Goal: Task Accomplishment & Management: Manage account settings

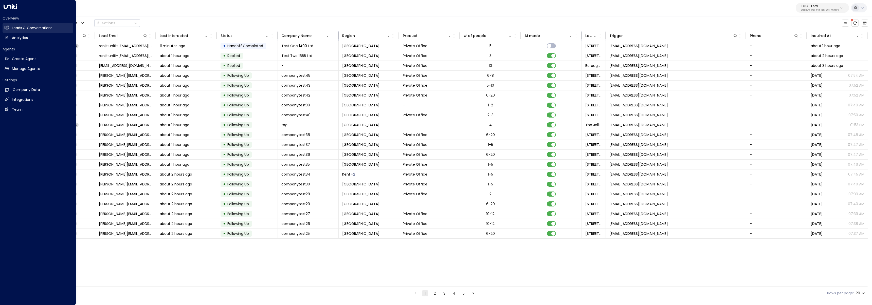
click at [8, 26] on icon at bounding box center [7, 28] width 4 height 4
click at [10, 68] on link "Manage Agents Manage Agents" at bounding box center [38, 68] width 71 height 9
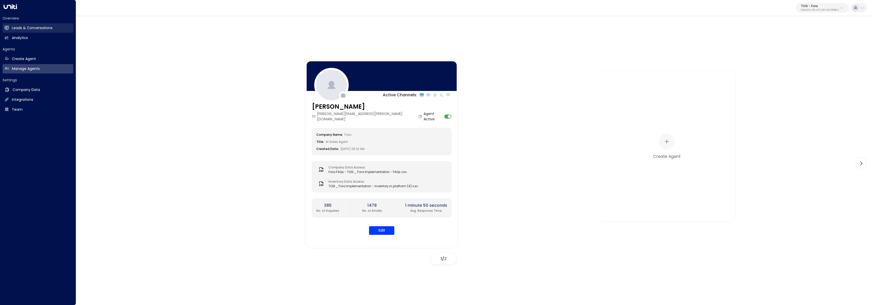
click at [28, 27] on h2 "Leads & Conversations" at bounding box center [32, 27] width 41 height 5
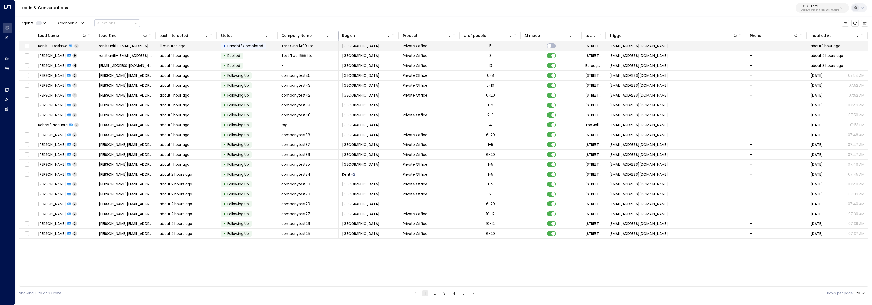
click at [74, 47] on div "Ranjit E-Desktwo 9" at bounding box center [58, 45] width 41 height 5
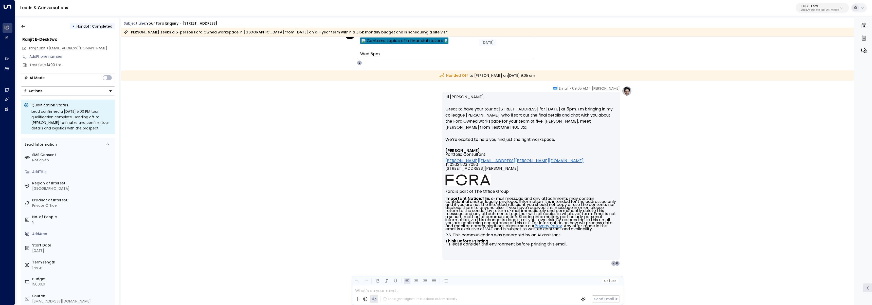
scroll to position [1404, 0]
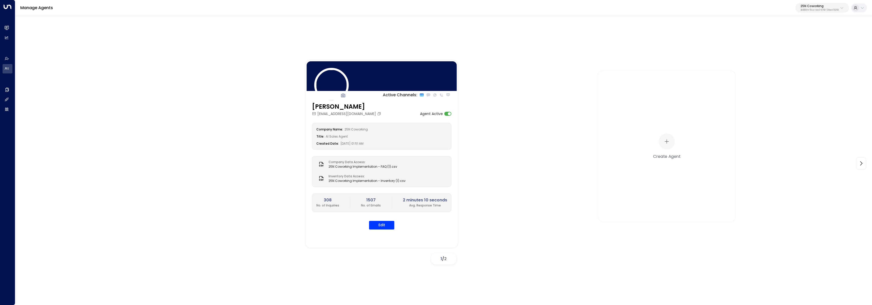
click at [823, 13] on div "Manage Agents 25N Coworking 3b9800f4-81ca-4ec0-8758-72fbe4763f36" at bounding box center [443, 8] width 857 height 16
click at [821, 10] on p "3b9800f4-81ca-4ec0-8758-72fbe4763f36" at bounding box center [820, 10] width 38 height 2
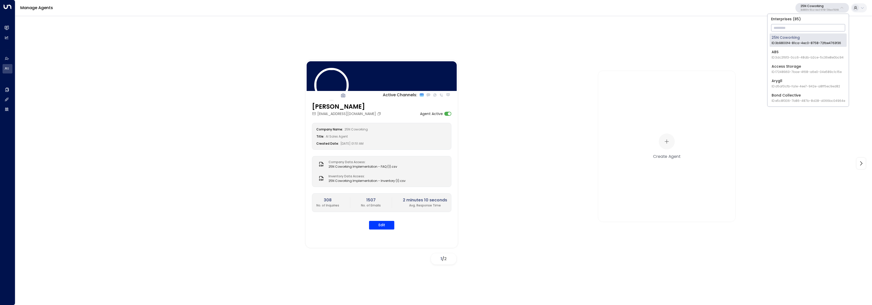
click at [808, 27] on input "text" at bounding box center [808, 27] width 74 height 9
type input "****"
click at [797, 36] on div "TOG - Fora ID: 24bbb2f3-cf28-4415-a26f-20e170838bf4" at bounding box center [805, 40] width 67 height 10
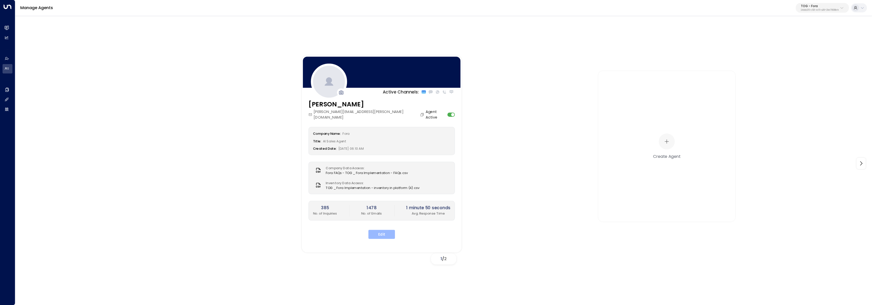
click at [392, 230] on button "Edit" at bounding box center [381, 234] width 27 height 9
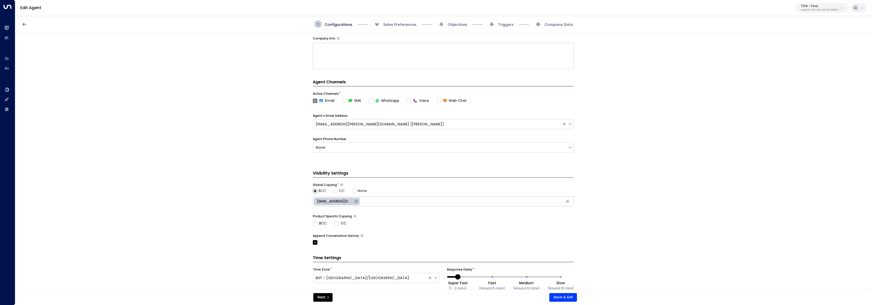
scroll to position [103, 0]
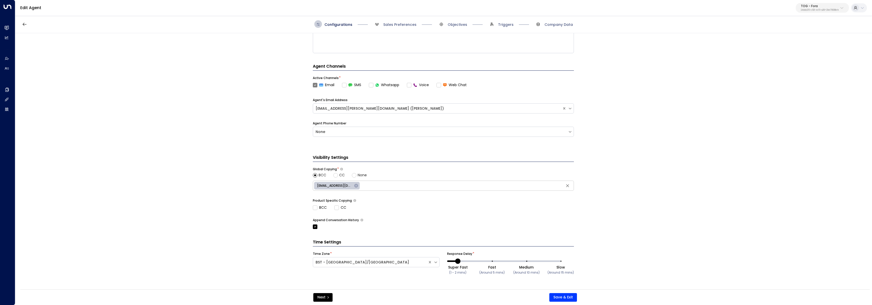
click at [403, 21] on span "Sales Preferences" at bounding box center [394, 24] width 43 height 8
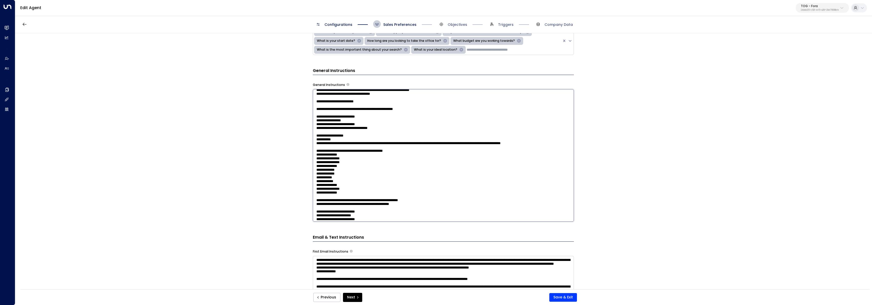
scroll to position [182, 0]
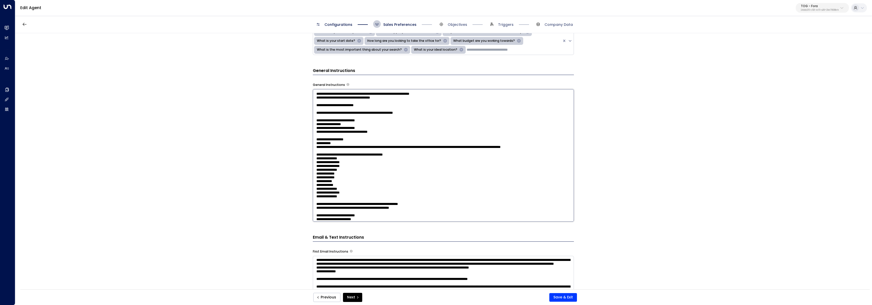
drag, startPoint x: 410, startPoint y: 132, endPoint x: 308, endPoint y: 95, distance: 108.8
click at [308, 95] on div "**********" at bounding box center [443, 163] width 857 height 260
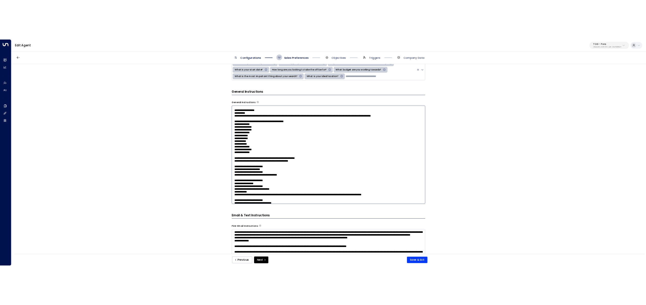
scroll to position [221, 0]
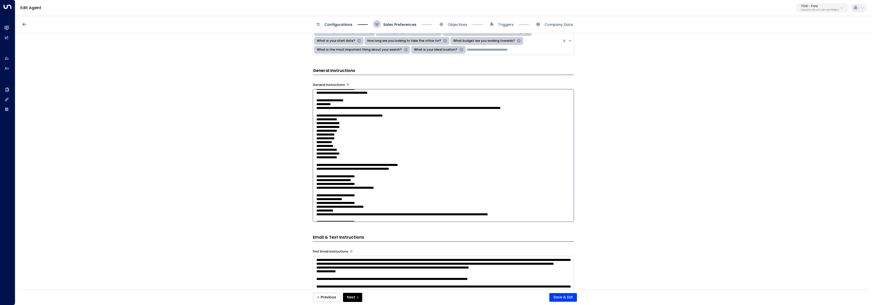
drag, startPoint x: 435, startPoint y: 160, endPoint x: 305, endPoint y: 104, distance: 141.8
click at [305, 104] on div "**********" at bounding box center [443, 163] width 857 height 260
click at [375, 133] on textarea at bounding box center [443, 155] width 261 height 133
drag, startPoint x: 411, startPoint y: 162, endPoint x: 311, endPoint y: 152, distance: 100.9
click at [311, 152] on div "**********" at bounding box center [443, 163] width 857 height 260
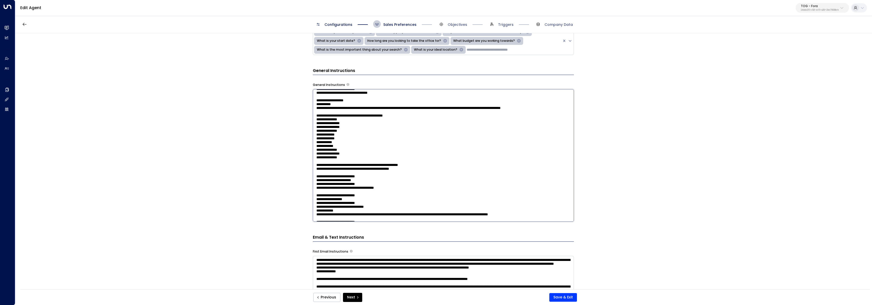
click at [350, 160] on textarea at bounding box center [443, 155] width 261 height 133
drag, startPoint x: 426, startPoint y: 161, endPoint x: 296, endPoint y: 161, distance: 129.8
click at [296, 161] on div "**********" at bounding box center [443, 163] width 857 height 260
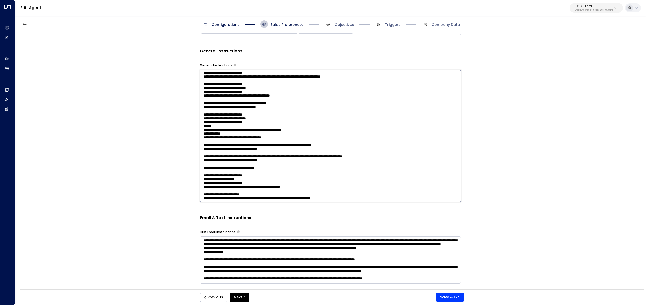
scroll to position [407, 0]
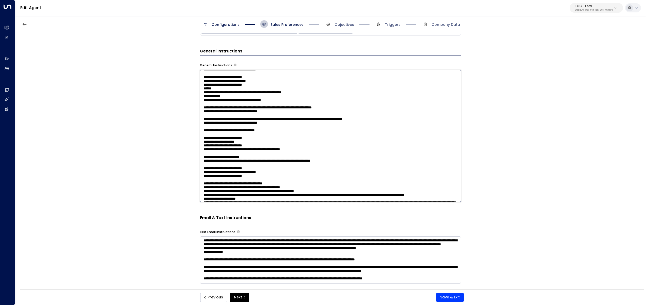
drag, startPoint x: 295, startPoint y: 119, endPoint x: 195, endPoint y: 120, distance: 99.4
click at [195, 120] on div "**********" at bounding box center [330, 163] width 631 height 260
click at [315, 142] on textarea at bounding box center [330, 136] width 261 height 133
drag, startPoint x: 295, startPoint y: 121, endPoint x: 184, endPoint y: 104, distance: 111.9
click at [184, 104] on div "**********" at bounding box center [330, 163] width 631 height 260
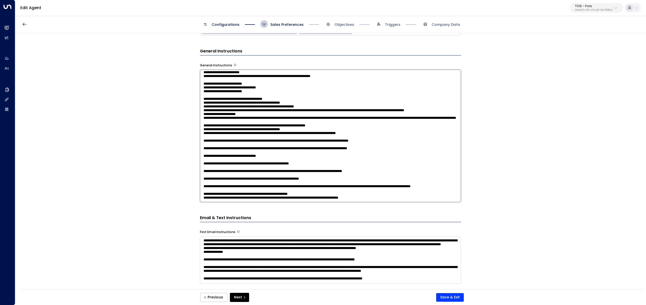
scroll to position [574, 0]
drag, startPoint x: 287, startPoint y: 119, endPoint x: 187, endPoint y: 103, distance: 100.3
click at [187, 103] on div "**********" at bounding box center [330, 163] width 631 height 260
click at [262, 110] on textarea at bounding box center [330, 136] width 261 height 133
drag, startPoint x: 281, startPoint y: 118, endPoint x: 186, endPoint y: 88, distance: 99.0
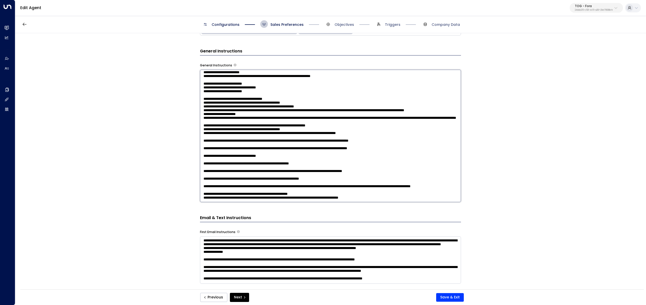
click at [186, 88] on div "**********" at bounding box center [330, 163] width 631 height 260
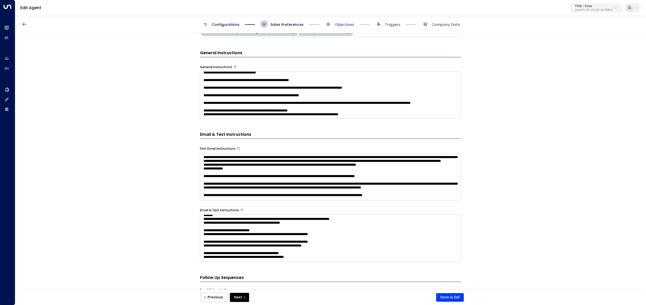
scroll to position [701, 0]
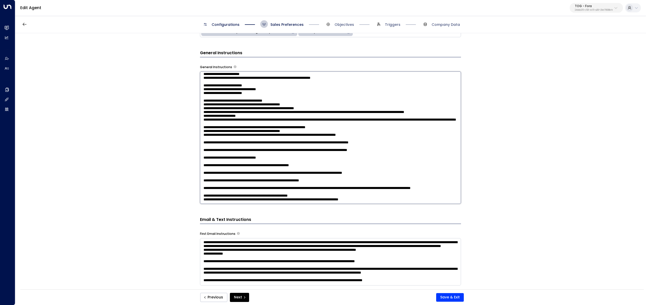
click at [239, 79] on textarea at bounding box center [330, 138] width 261 height 133
drag, startPoint x: 272, startPoint y: 79, endPoint x: 288, endPoint y: 79, distance: 15.7
click at [273, 79] on textarea at bounding box center [330, 138] width 261 height 133
click at [210, 105] on textarea at bounding box center [330, 138] width 261 height 133
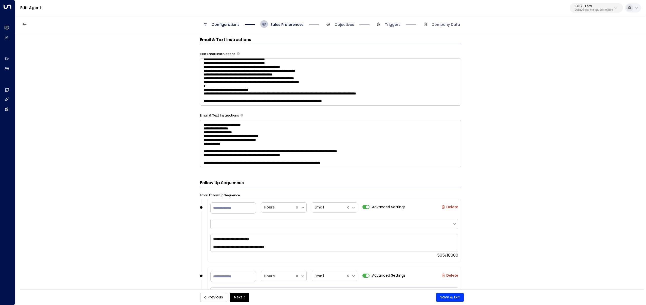
scroll to position [719, 0]
type textarea "**********"
click at [596, 192] on div "**********" at bounding box center [330, 163] width 631 height 260
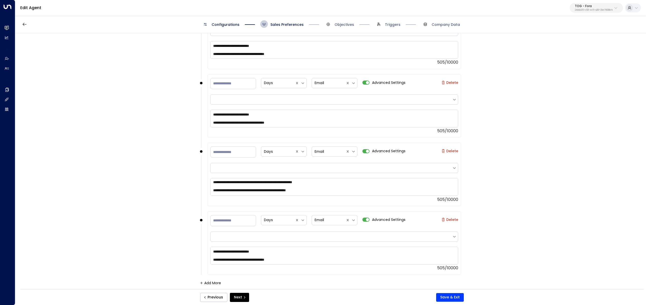
scroll to position [49, 0]
click at [451, 296] on button "Save & Exit" at bounding box center [450, 297] width 28 height 9
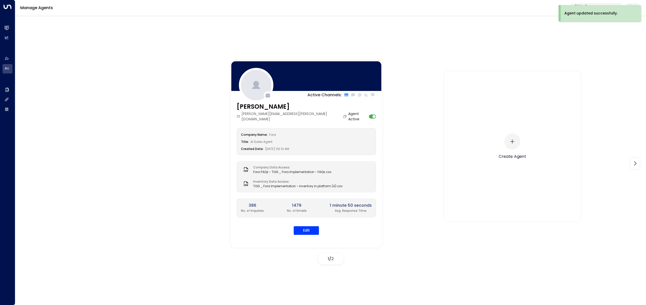
click at [578, 95] on div "Create Agent" at bounding box center [512, 146] width 137 height 151
click at [593, 9] on p "24bbb2f3-cf28-4415-a26f-20e170838bf4" at bounding box center [594, 10] width 38 height 2
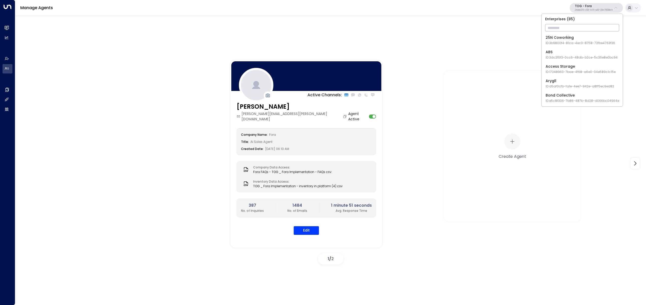
click at [585, 29] on input "text" at bounding box center [582, 27] width 74 height 9
type input "*"
type input "***"
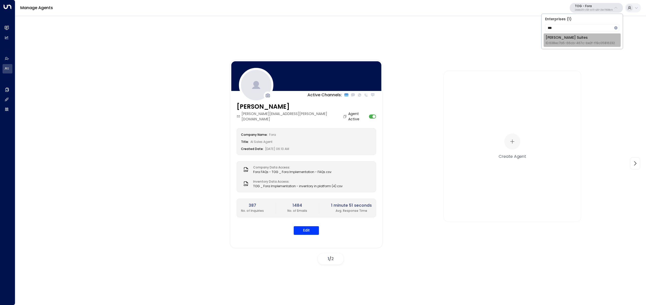
click at [551, 43] on span "ID: 638ec7b5-66cb-467c-be2f-f19c05816232" at bounding box center [580, 43] width 69 height 5
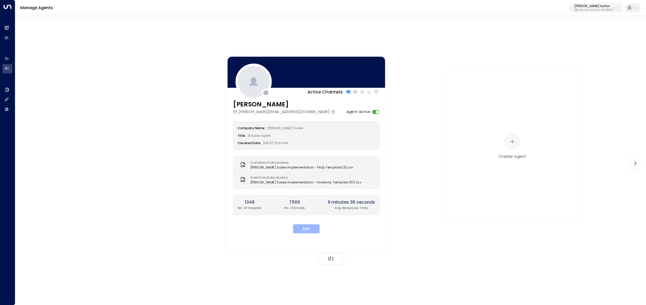
click at [308, 232] on button "Edit" at bounding box center [306, 228] width 27 height 9
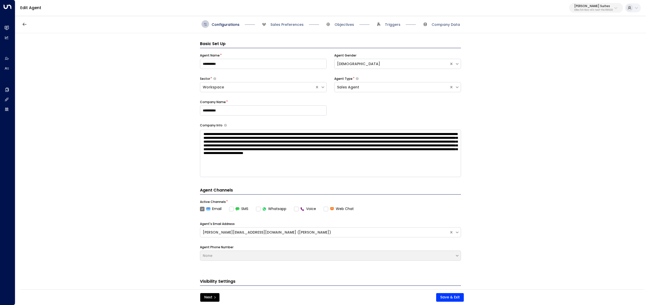
scroll to position [8, 0]
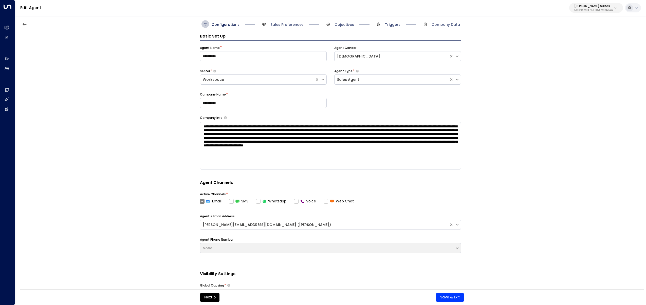
click at [389, 23] on span "Triggers" at bounding box center [392, 24] width 15 height 5
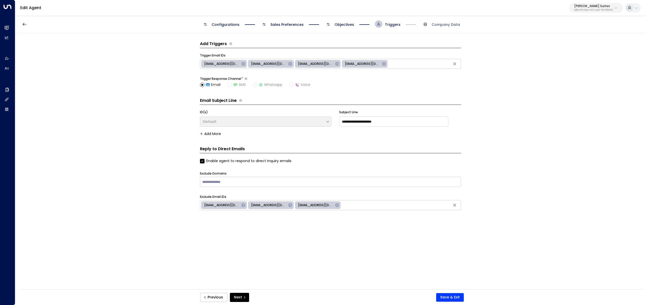
click at [343, 25] on span "Objectives" at bounding box center [345, 24] width 20 height 5
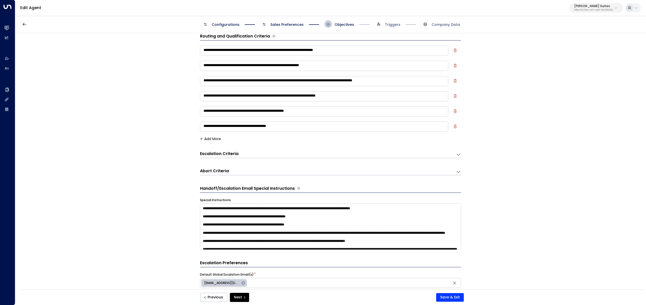
click at [291, 25] on span "Sales Preferences" at bounding box center [287, 24] width 33 height 5
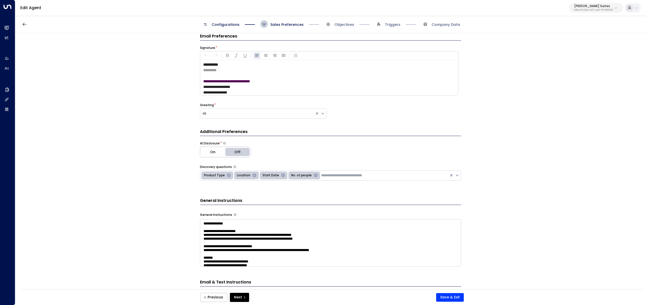
scroll to position [0, 0]
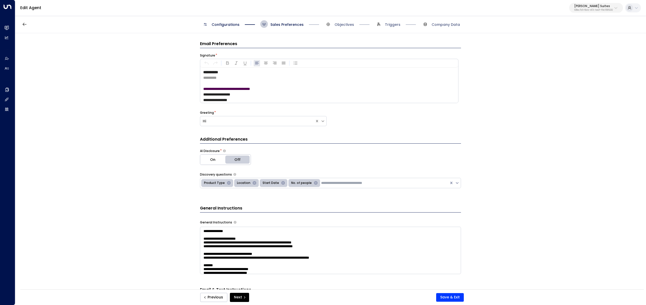
click at [214, 74] on strong "**********" at bounding box center [210, 72] width 15 height 4
click at [203, 72] on strong "**********" at bounding box center [210, 72] width 15 height 4
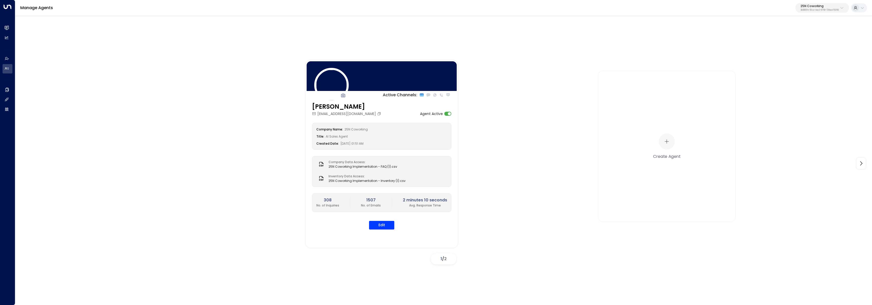
drag, startPoint x: 817, startPoint y: 8, endPoint x: 815, endPoint y: 13, distance: 5.1
click at [817, 8] on p "25N Coworking" at bounding box center [820, 6] width 38 height 3
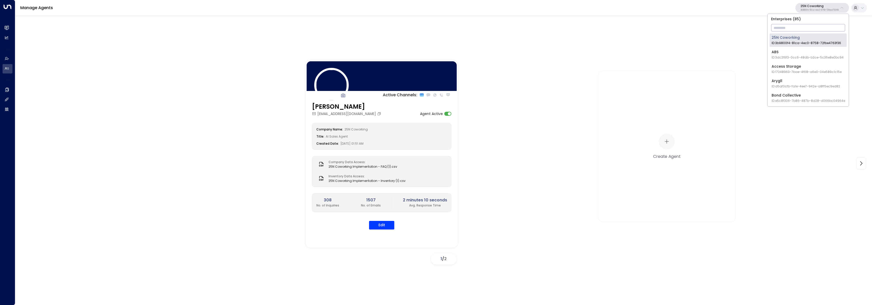
click at [814, 30] on input "text" at bounding box center [808, 27] width 74 height 9
type input "****"
click at [780, 47] on li "TOG - Fora ID: 24bbb2f3-cf28-4415-a26f-20e170838bf4" at bounding box center [808, 39] width 77 height 13
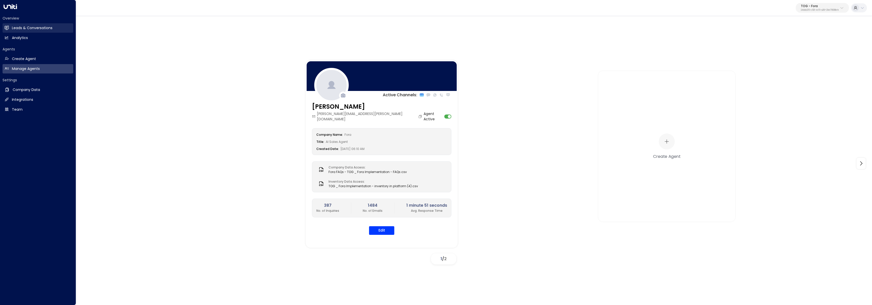
click at [14, 29] on h2 "Leads & Conversations" at bounding box center [32, 27] width 41 height 5
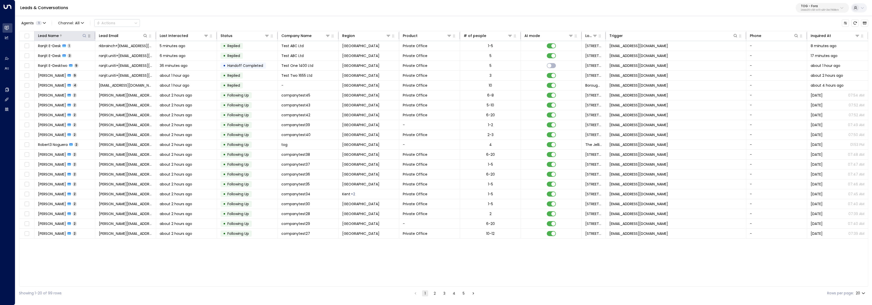
click at [84, 36] on icon at bounding box center [84, 36] width 4 height 4
type input "**********"
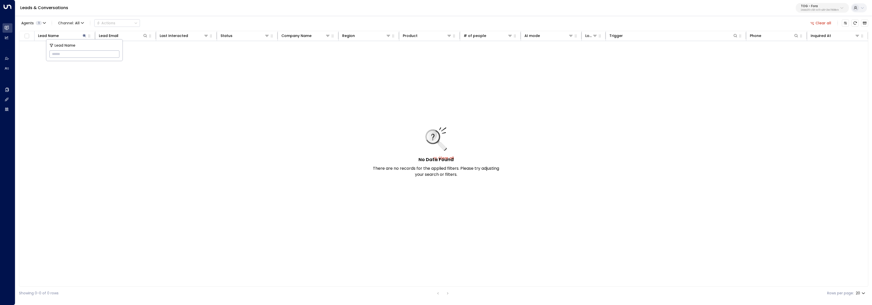
click at [141, 135] on div "No Data Found There are no records for the applied filters. Please try adjustin…" at bounding box center [443, 158] width 849 height 234
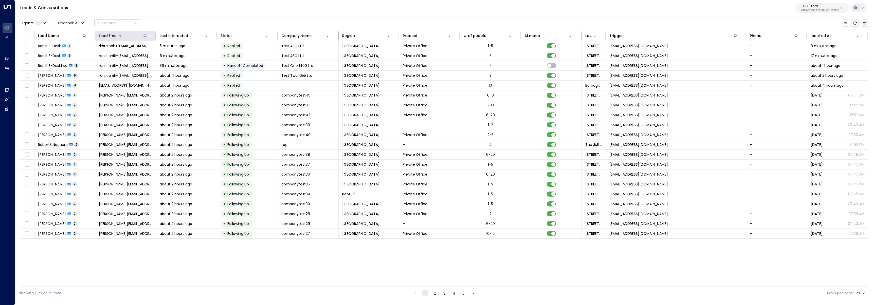
click at [146, 37] on icon at bounding box center [145, 35] width 3 height 3
type input "**********"
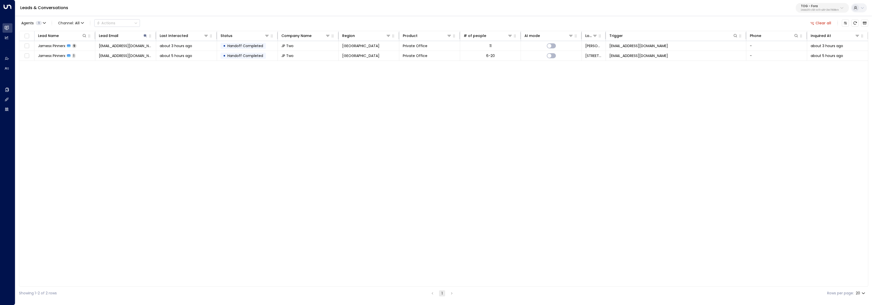
click at [217, 21] on div "Agents 1 Channel: All Actions Clear all" at bounding box center [443, 23] width 849 height 11
click at [146, 59] on td "jamespinnerbbr@gmail.com" at bounding box center [125, 56] width 61 height 10
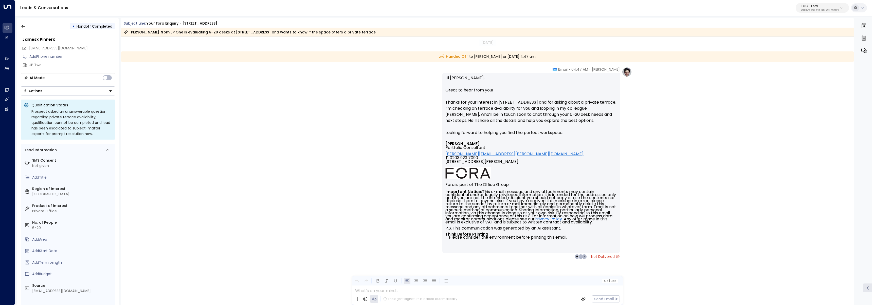
scroll to position [103, 0]
click at [22, 26] on icon "button" at bounding box center [23, 26] width 5 height 5
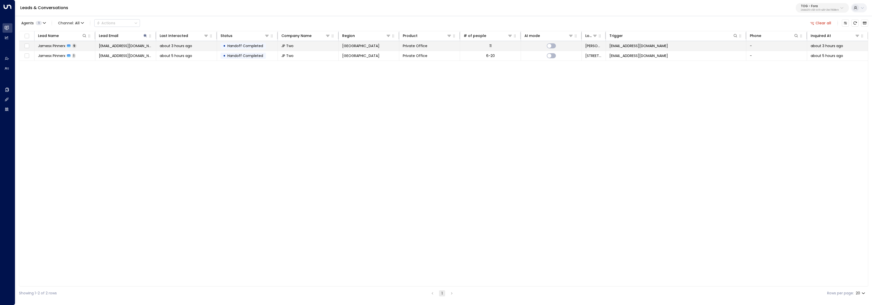
click at [74, 48] on div "Jamesx Pinnerx 9" at bounding box center [57, 45] width 39 height 5
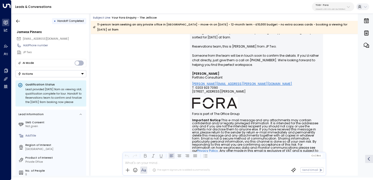
scroll to position [1323, 0]
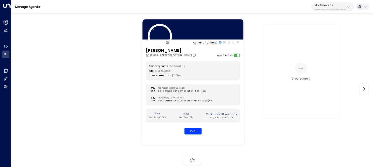
click at [325, 7] on div "25N Coworking 3b9800f4-81ca-4ec0-8758-72fbe4763f36" at bounding box center [330, 7] width 30 height 7
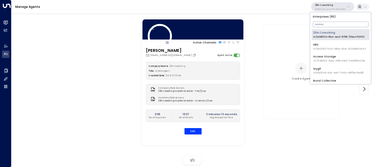
click at [325, 26] on input "text" at bounding box center [341, 24] width 56 height 8
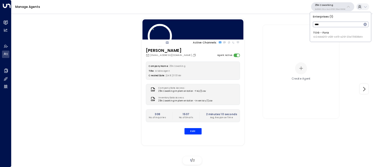
type input "****"
click at [326, 37] on span "ID: 24bbb2f3-cf28-4415-a26f-20e170838bf4" at bounding box center [337, 37] width 49 height 4
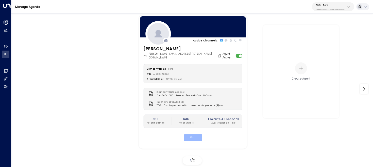
click at [198, 134] on button "Edit" at bounding box center [193, 137] width 18 height 7
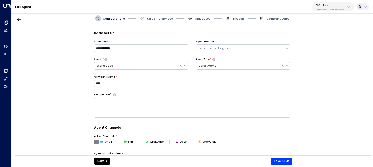
scroll to position [6, 0]
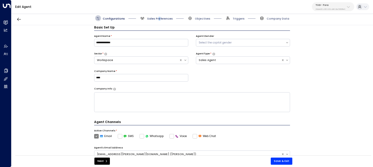
click at [158, 17] on span "Sales Preferences" at bounding box center [160, 19] width 26 height 4
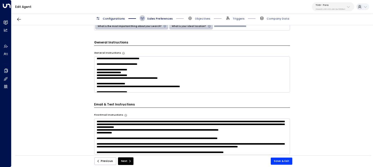
scroll to position [245, 0]
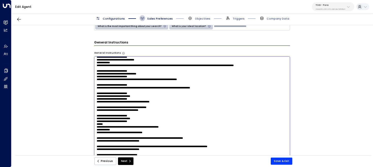
drag, startPoint x: 96, startPoint y: 74, endPoint x: 126, endPoint y: 118, distance: 53.4
click at [126, 118] on textarea at bounding box center [192, 106] width 196 height 101
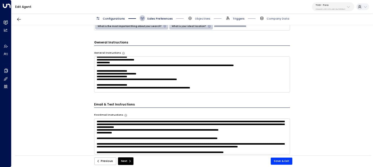
click at [236, 19] on span "Triggers" at bounding box center [239, 19] width 12 height 4
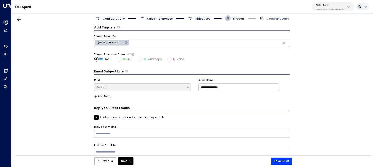
click at [202, 19] on span "Objectives" at bounding box center [202, 19] width 15 height 4
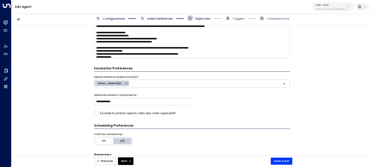
scroll to position [61, 0]
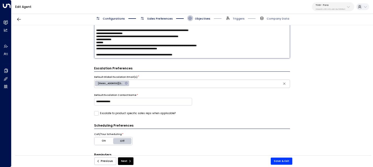
click at [206, 55] on textarea at bounding box center [192, 40] width 196 height 35
paste textarea "**********"
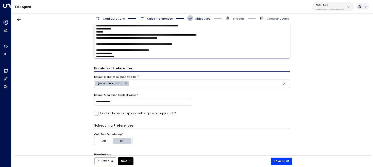
scroll to position [99, 0]
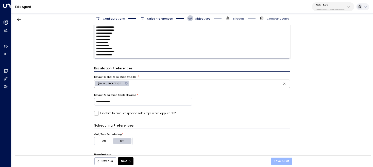
type textarea "**********"
click at [287, 161] on button "Save & Exit" at bounding box center [282, 160] width 22 height 7
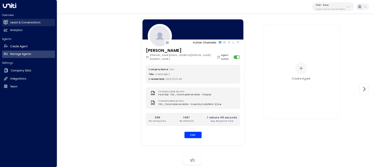
click at [9, 20] on link "Leads & Conversations Leads & Conversations" at bounding box center [28, 22] width 53 height 7
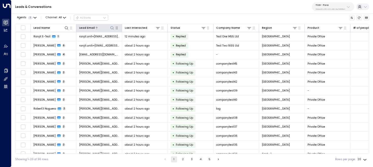
click at [110, 26] on button at bounding box center [112, 27] width 5 height 5
type input "**********"
click at [160, 9] on div "Leads & Conversations TOG - Fora 24bbb2f3-cf28-4415-a26f-20e170838bf4" at bounding box center [191, 7] width 361 height 14
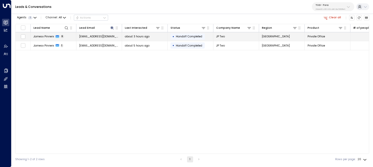
click at [70, 37] on td "Jamesx Pinnerx 9" at bounding box center [54, 36] width 46 height 9
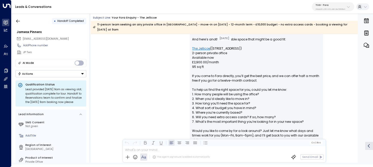
scroll to position [152, 0]
click at [19, 21] on icon "button" at bounding box center [18, 20] width 4 height 3
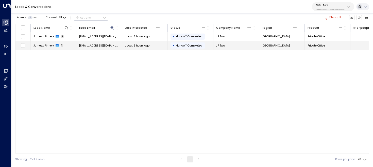
click at [48, 47] on td "Jamesx Pinnerx 1" at bounding box center [54, 45] width 46 height 9
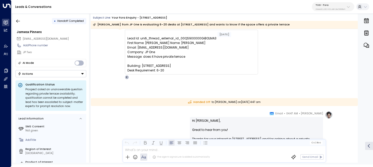
scroll to position [11, 0]
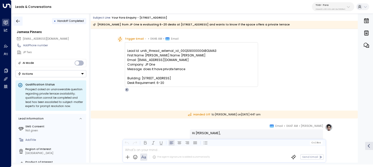
click at [20, 19] on icon "button" at bounding box center [17, 21] width 5 height 5
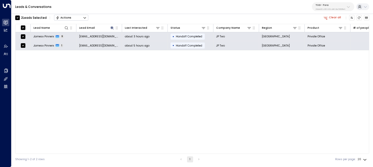
click at [80, 19] on button "Actions" at bounding box center [71, 18] width 34 height 6
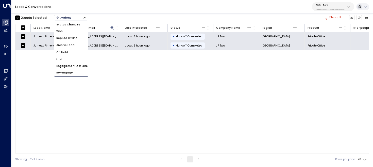
click at [78, 45] on li "Archive Lead" at bounding box center [71, 45] width 34 height 7
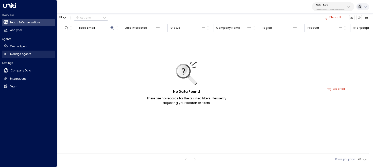
click at [8, 53] on link "Manage Agents Manage Agents" at bounding box center [28, 53] width 53 height 7
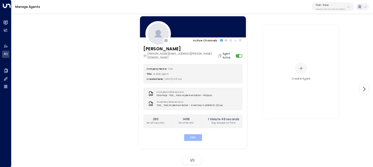
click at [190, 134] on button "Edit" at bounding box center [193, 137] width 18 height 7
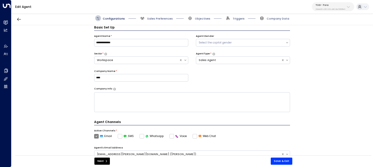
scroll to position [140, 0]
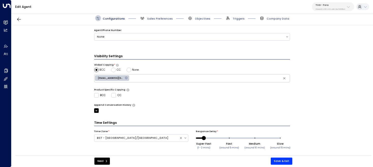
click at [156, 16] on span "Sales Preferences" at bounding box center [155, 18] width 33 height 6
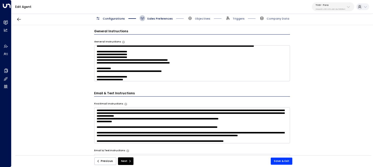
scroll to position [61, 0]
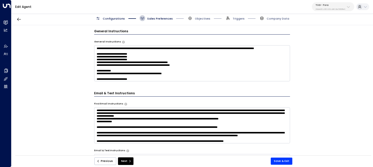
click at [172, 62] on textarea at bounding box center [192, 63] width 196 height 36
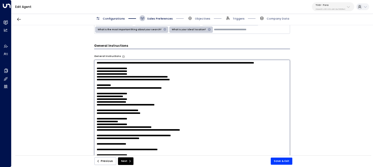
scroll to position [126, 0]
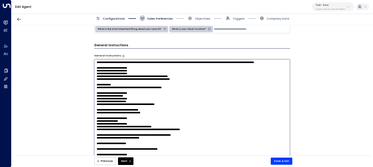
click at [61, 99] on div "**********" at bounding box center [191, 91] width 361 height 132
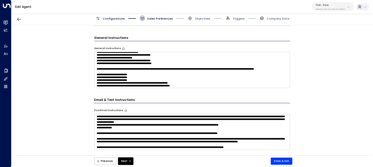
scroll to position [134, 0]
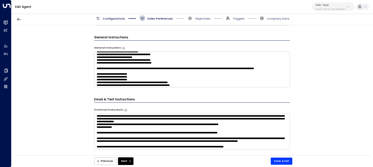
click at [150, 57] on textarea at bounding box center [192, 69] width 196 height 36
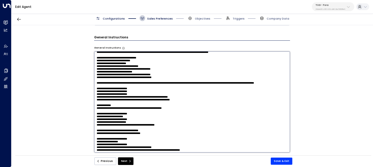
scroll to position [33, 0]
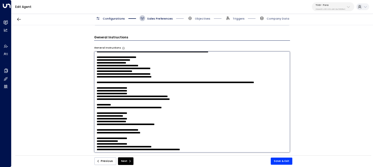
click at [118, 112] on textarea at bounding box center [192, 101] width 196 height 101
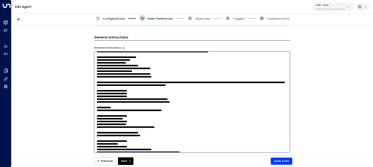
click at [241, 127] on textarea at bounding box center [192, 101] width 196 height 101
type textarea "**********"
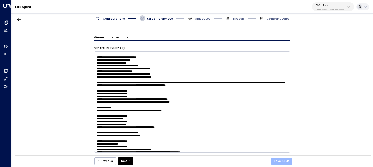
click at [280, 161] on button "Save & Exit" at bounding box center [282, 160] width 22 height 7
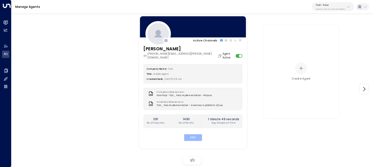
click at [192, 134] on button "Edit" at bounding box center [193, 137] width 18 height 7
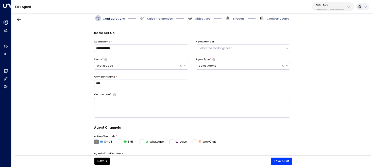
scroll to position [6, 0]
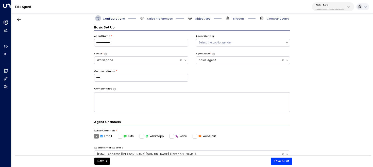
click at [197, 17] on span "Objectives" at bounding box center [202, 19] width 15 height 4
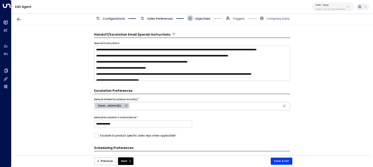
scroll to position [140, 0]
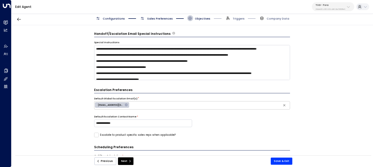
click at [159, 16] on span "Sales Preferences" at bounding box center [155, 18] width 33 height 6
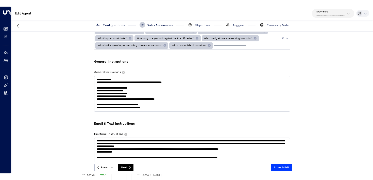
scroll to position [84, 0]
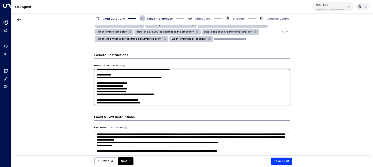
click at [174, 79] on textarea at bounding box center [192, 87] width 196 height 36
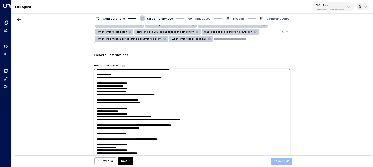
type textarea "**********"
click at [281, 161] on button "Save & Exit" at bounding box center [282, 160] width 22 height 7
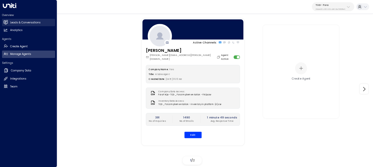
click at [6, 22] on icon at bounding box center [6, 22] width 4 height 3
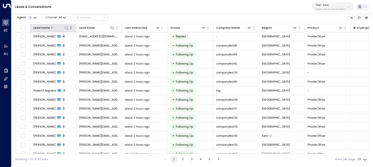
click at [66, 27] on icon at bounding box center [66, 28] width 4 height 4
type input "**********"
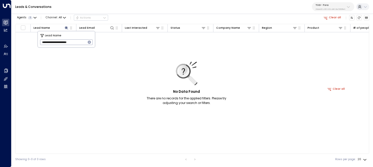
click at [146, 10] on div "Leads & Conversations TOG - Fora 24bbb2f3-cf28-4415-a26f-20e170838bf4" at bounding box center [191, 7] width 361 height 14
click at [366, 16] on button "Archived Leads" at bounding box center [367, 18] width 6 height 6
click at [66, 28] on icon at bounding box center [66, 27] width 3 height 3
click at [90, 43] on icon "button" at bounding box center [89, 42] width 4 height 4
click at [111, 28] on icon at bounding box center [112, 28] width 4 height 4
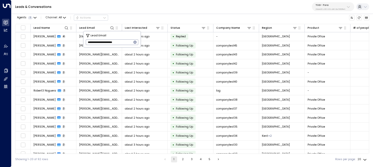
type input "**********"
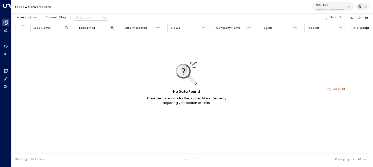
click at [140, 15] on div "Agents 1 Channel: All Actions Clear all" at bounding box center [192, 17] width 354 height 9
click at [364, 16] on button "Archived Leads" at bounding box center [367, 18] width 6 height 6
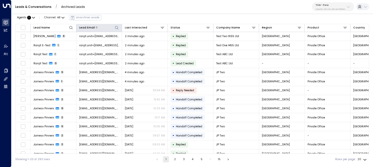
click at [115, 28] on icon at bounding box center [117, 28] width 4 height 4
type input "**********"
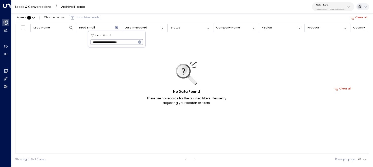
click at [141, 13] on div "Leads & Conversations / Archived Leads TOG - Fora 24bbb2f3-cf28-4415-a26f-20e17…" at bounding box center [191, 7] width 361 height 14
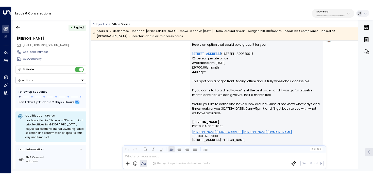
scroll to position [545, 0]
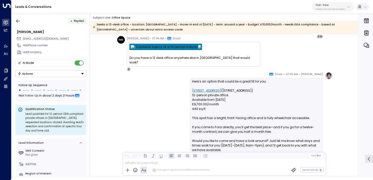
click at [204, 89] on link "[STREET_ADDRESS]" at bounding box center [206, 90] width 29 height 5
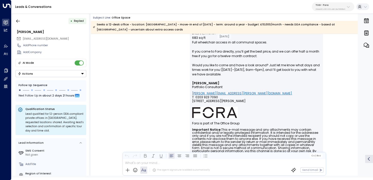
scroll to position [349, 0]
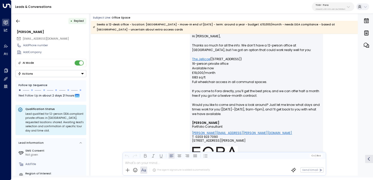
click at [204, 61] on link "The Jellicoe" at bounding box center [201, 59] width 18 height 5
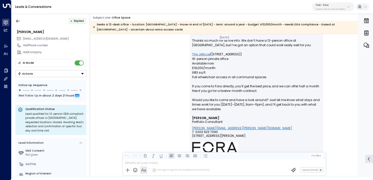
scroll to position [317, 0]
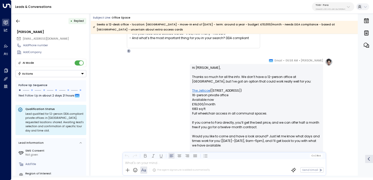
drag, startPoint x: 285, startPoint y: 91, endPoint x: 183, endPoint y: 88, distance: 102.2
click at [183, 88] on div "Eva Fitzgerald • 06:58 AM • Email Hi Nicola, Thanks so much for all the info. W…" at bounding box center [224, 162] width 217 height 208
copy p "The Jellicoe (5 Beaconsfield Street, King’s Cross, N1C 4EW)"
click at [237, 98] on p "Hi Nicola, Thanks so much for all the info. We don’t have a 12-person office at…" at bounding box center [256, 108] width 129 height 87
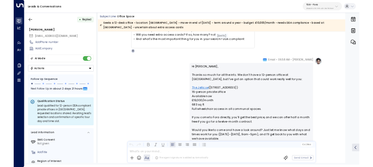
scroll to position [314, 0]
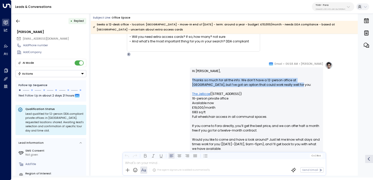
drag, startPoint x: 275, startPoint y: 85, endPoint x: 182, endPoint y: 80, distance: 92.4
click at [182, 80] on div "Eva Fitzgerald • 06:58 AM • Email Hi Nicola, Thanks so much for all the info. W…" at bounding box center [224, 165] width 217 height 208
copy p "Thanks so much for all the info. We don’t have a 12-person office at The Jellic…"
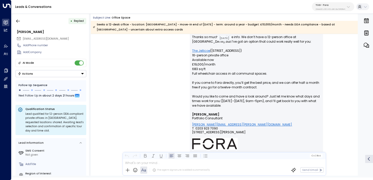
scroll to position [349, 0]
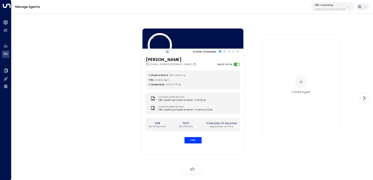
click at [335, 8] on p "3b9800f4-81ca-4ec0-8758-72fbe4763f36" at bounding box center [330, 9] width 30 height 2
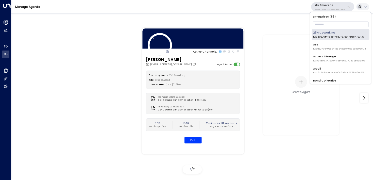
click at [333, 26] on input "text" at bounding box center [341, 24] width 56 height 8
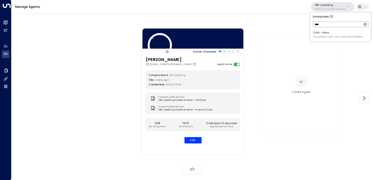
type input "****"
click at [324, 32] on div "TOG - Fora ID: 24bbb2f3-cf28-4415-a26f-20e170838bf4" at bounding box center [337, 35] width 49 height 8
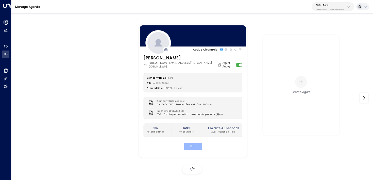
click at [196, 144] on button "Edit" at bounding box center [193, 146] width 18 height 7
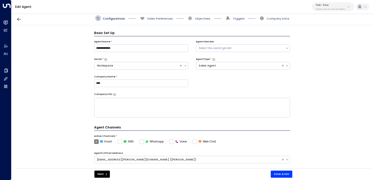
scroll to position [6, 0]
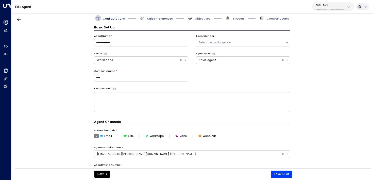
click at [157, 17] on span "Sales Preferences" at bounding box center [160, 19] width 26 height 4
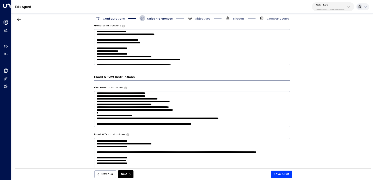
scroll to position [149, 0]
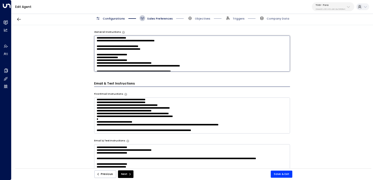
click at [184, 45] on textarea at bounding box center [192, 54] width 196 height 36
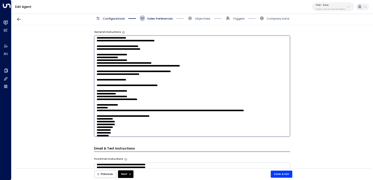
paste textarea "**********"
click at [182, 60] on textarea at bounding box center [192, 86] width 196 height 101
paste textarea "**********"
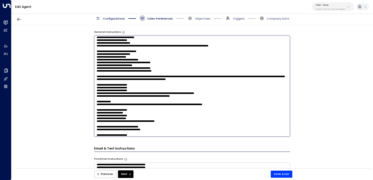
scroll to position [12, 0]
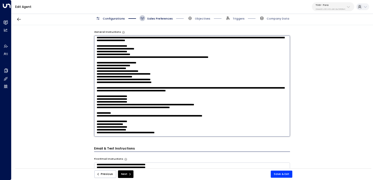
type textarea "**********"
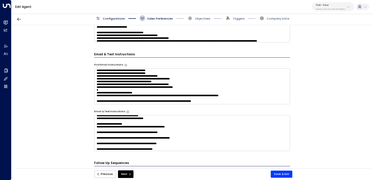
scroll to position [182, 0]
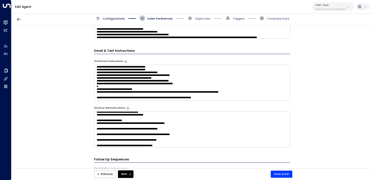
click at [168, 140] on textarea at bounding box center [192, 129] width 196 height 36
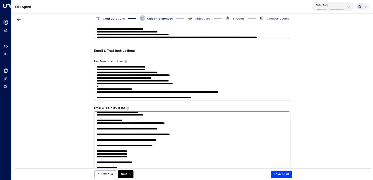
paste textarea "**********"
click at [179, 145] on textarea at bounding box center [192, 161] width 196 height 101
type textarea "**********"
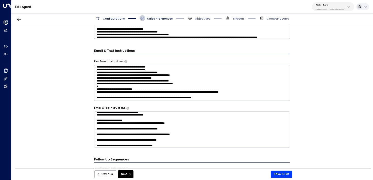
click at [56, 144] on div "**********" at bounding box center [191, 98] width 361 height 146
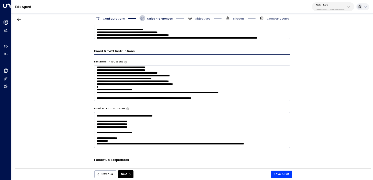
scroll to position [122, 0]
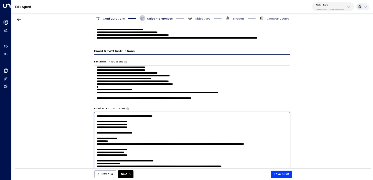
click at [155, 127] on textarea at bounding box center [192, 162] width 196 height 101
click at [274, 173] on button "Save & Exit" at bounding box center [282, 173] width 22 height 7
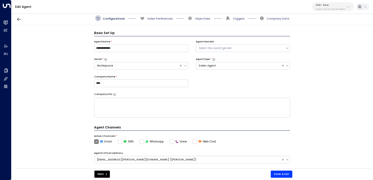
scroll to position [6, 0]
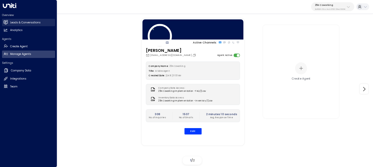
click at [14, 21] on h2 "Leads & Conversations" at bounding box center [25, 23] width 30 height 4
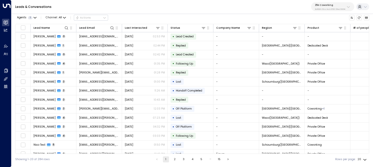
click at [335, 5] on p "25N Coworking" at bounding box center [330, 5] width 30 height 3
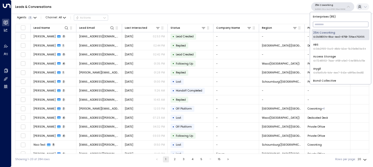
click at [332, 26] on input "text" at bounding box center [341, 24] width 56 height 8
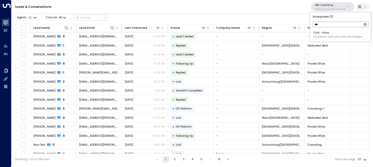
type input "***"
click at [320, 37] on span "ID: 24bbb2f3-cf28-4415-a26f-20e170838bf4" at bounding box center [337, 37] width 49 height 4
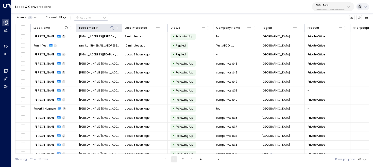
click at [113, 27] on icon at bounding box center [112, 28] width 4 height 4
type input "**********"
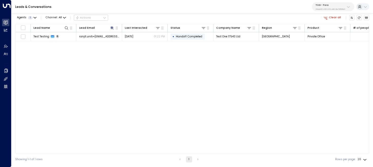
click at [149, 14] on div "Agents 1 Channel: All Actions Clear all" at bounding box center [192, 17] width 354 height 9
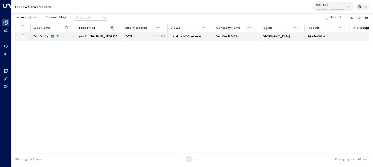
click at [128, 40] on td "[DATE] 01:22 PM" at bounding box center [145, 36] width 46 height 9
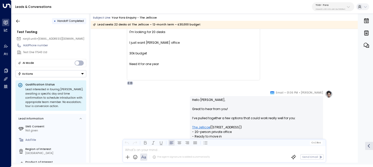
scroll to position [315, 0]
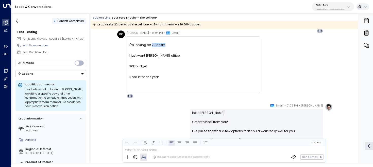
drag, startPoint x: 150, startPoint y: 45, endPoint x: 168, endPoint y: 45, distance: 18.0
click at [168, 45] on div "I'm looking for 20 desks" at bounding box center [193, 45] width 128 height 5
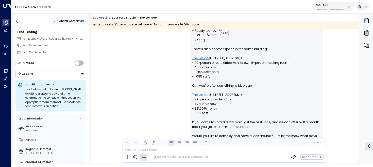
scroll to position [438, 0]
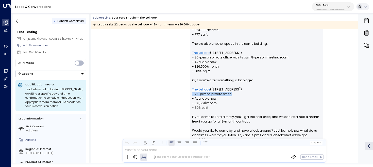
drag, startPoint x: 239, startPoint y: 94, endPoint x: 192, endPoint y: 97, distance: 47.0
click at [192, 97] on p "Hello [PERSON_NAME], Great to hear from you! I’ve pulled together a few options…" at bounding box center [256, 112] width 129 height 251
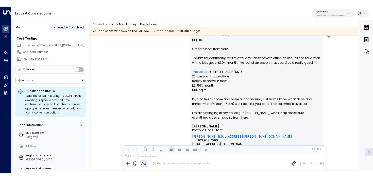
scroll to position [809, 0]
